Goal: Transaction & Acquisition: Purchase product/service

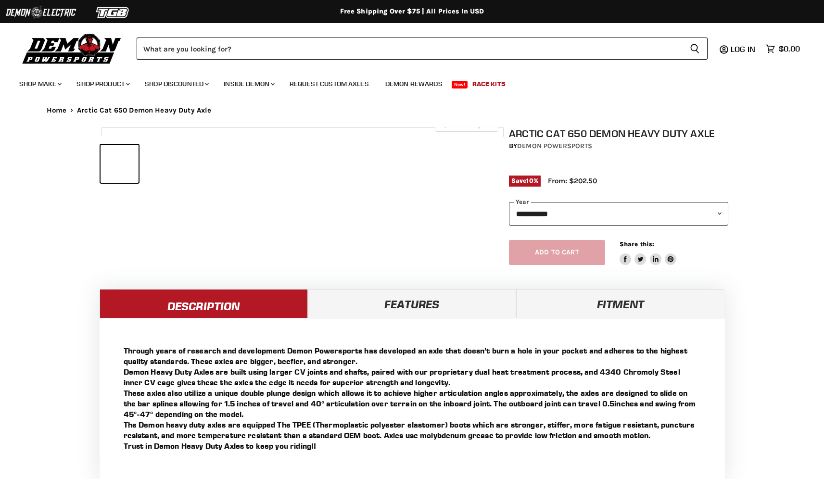
select select "******"
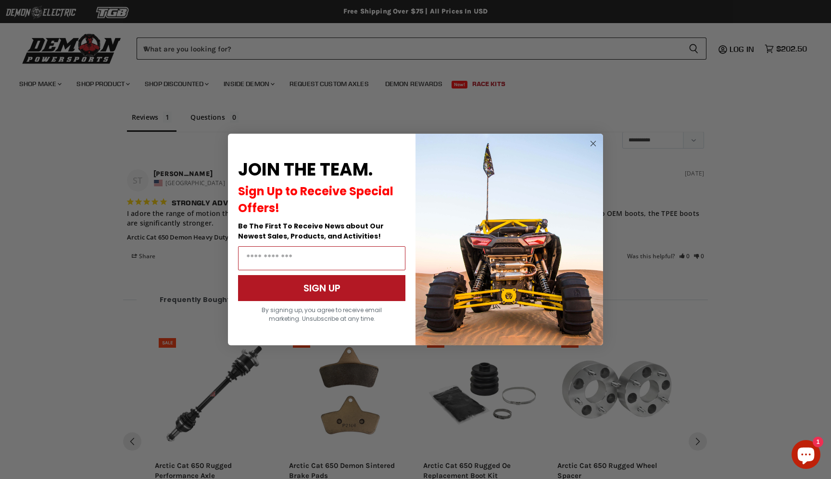
scroll to position [800, 0]
